Goal: Check status: Check status

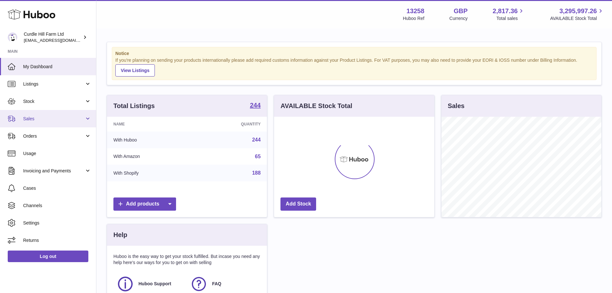
scroll to position [100, 160]
click at [31, 120] on span "Sales" at bounding box center [53, 119] width 61 height 6
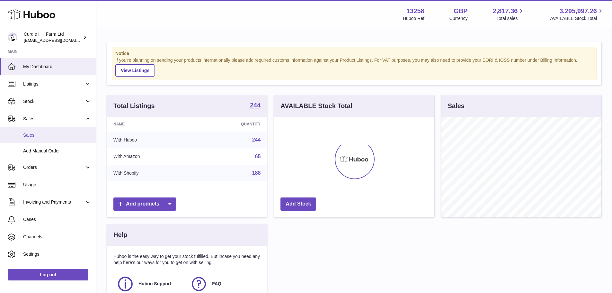
click at [44, 133] on span "Sales" at bounding box center [57, 135] width 68 height 6
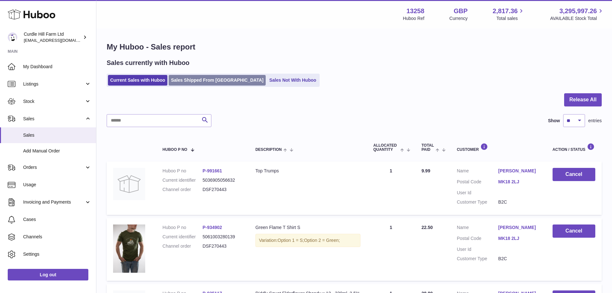
click at [197, 80] on link "Sales Shipped From Huboo" at bounding box center [217, 80] width 97 height 11
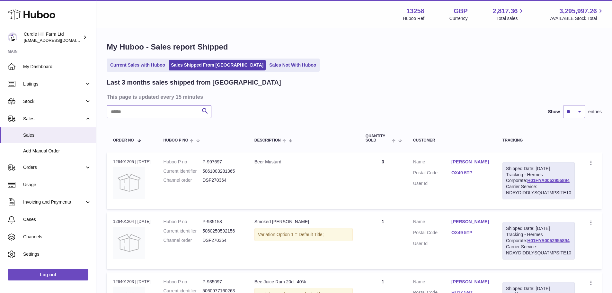
click at [173, 114] on input "text" at bounding box center [159, 111] width 105 height 13
paste input "*********"
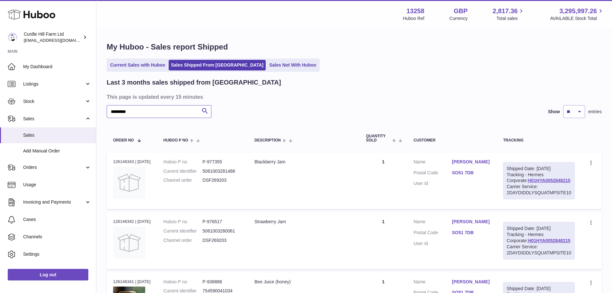
type input "*********"
click at [127, 159] on div "Order no 126146343 | 8th Oct" at bounding box center [132, 162] width 38 height 6
copy div "126146343"
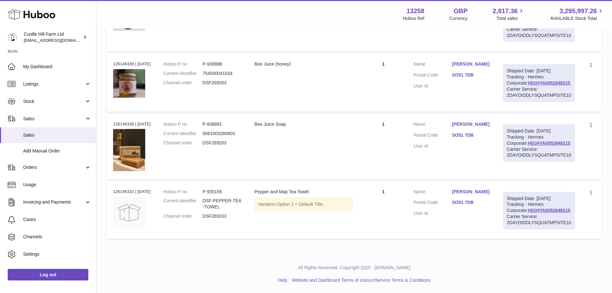
scroll to position [189, 0]
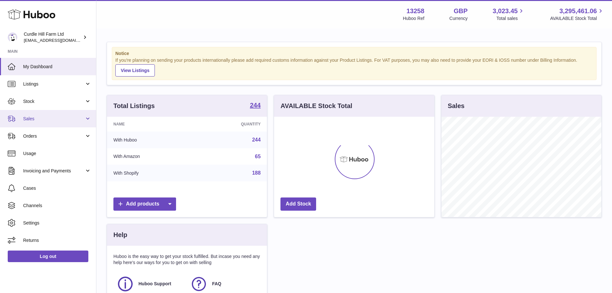
scroll to position [100, 160]
click at [66, 117] on span "Sales" at bounding box center [53, 119] width 61 height 6
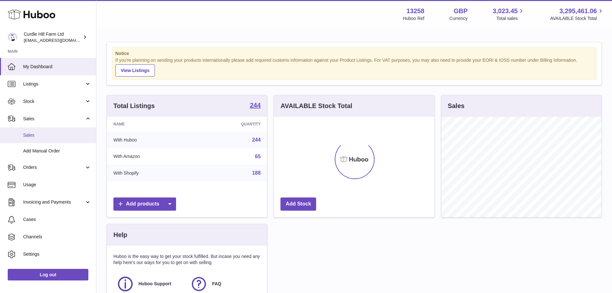
click at [48, 130] on link "Sales" at bounding box center [48, 135] width 96 height 16
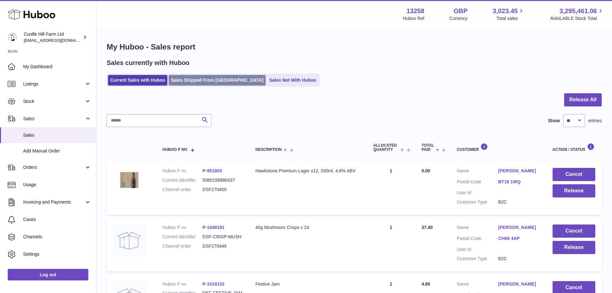
click at [220, 80] on link "Sales Shipped From [GEOGRAPHIC_DATA]" at bounding box center [217, 80] width 97 height 11
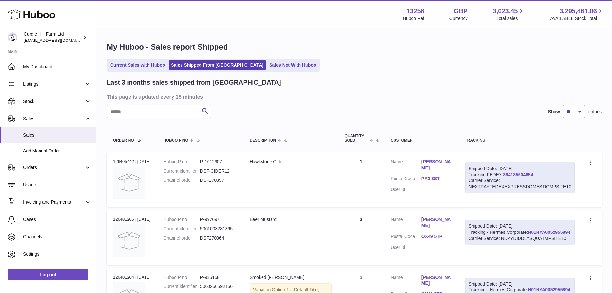
click at [131, 115] on input "text" at bounding box center [159, 111] width 105 height 13
paste input "*********"
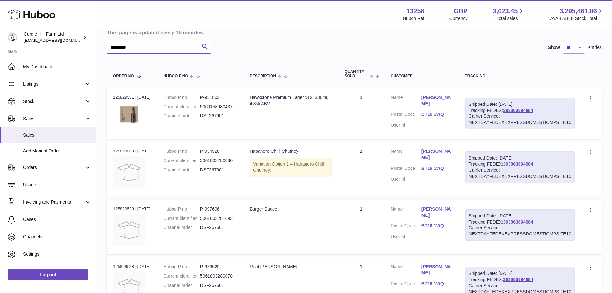
scroll to position [96, 0]
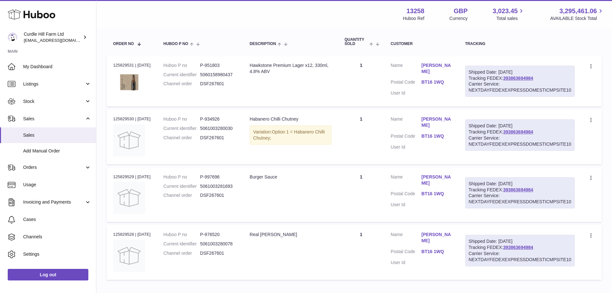
type input "*********"
click at [536, 128] on div "Shipped Date: [DATE]" at bounding box center [520, 126] width 102 height 6
click at [533, 129] on link "393863694984" at bounding box center [518, 131] width 30 height 5
click at [123, 65] on div "Order no 125829531 | [DATE]" at bounding box center [132, 65] width 38 height 6
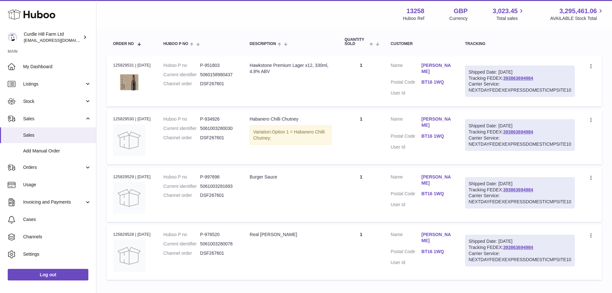
copy div "125829531"
click at [382, 167] on table "Order No Huboo P no Description Quantity Sold Customer Tracking Order no 125829…" at bounding box center [354, 155] width 495 height 254
click at [439, 124] on link "[PERSON_NAME]" at bounding box center [436, 122] width 31 height 12
click at [398, 192] on div at bounding box center [306, 146] width 612 height 293
click at [442, 126] on link "[PERSON_NAME]" at bounding box center [436, 122] width 31 height 12
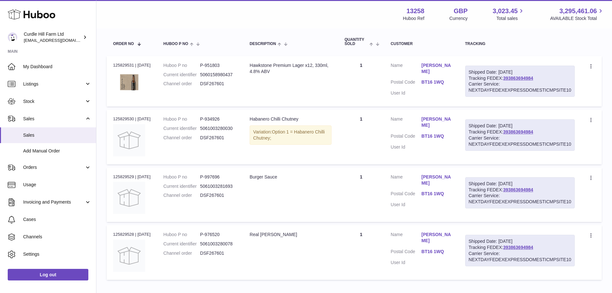
click at [418, 137] on div at bounding box center [306, 146] width 612 height 293
